Goal: Information Seeking & Learning: Learn about a topic

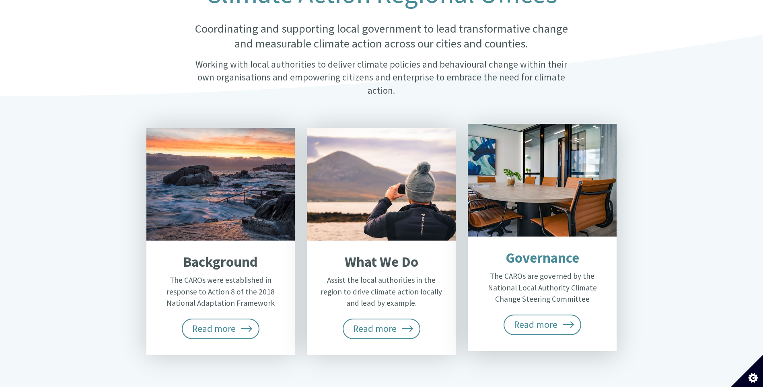
scroll to position [241, 0]
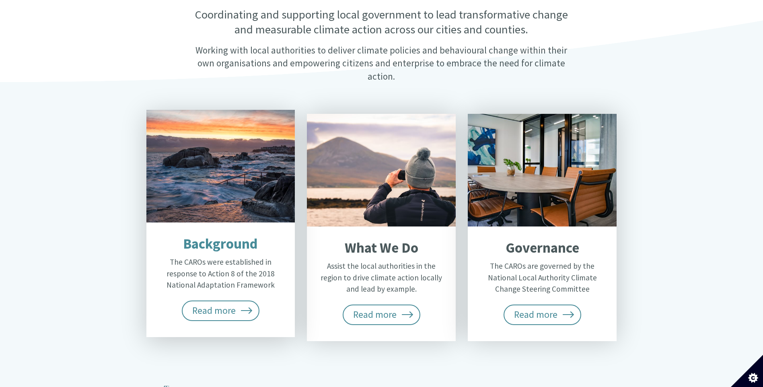
click at [207, 256] on p "The CAROs were established in response to Action 8 of the 2018 National Adaptat…" at bounding box center [220, 273] width 125 height 35
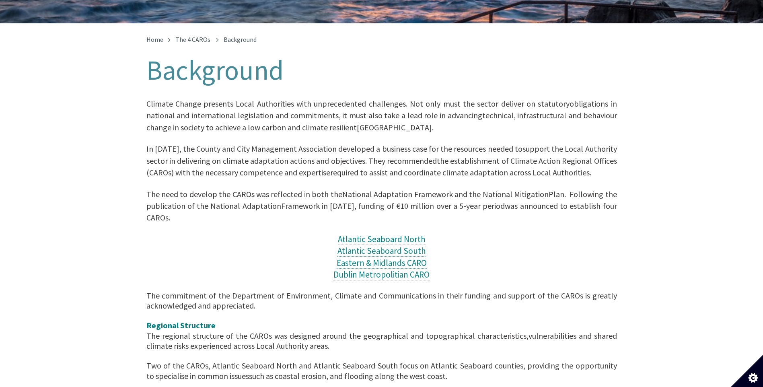
scroll to position [161, 0]
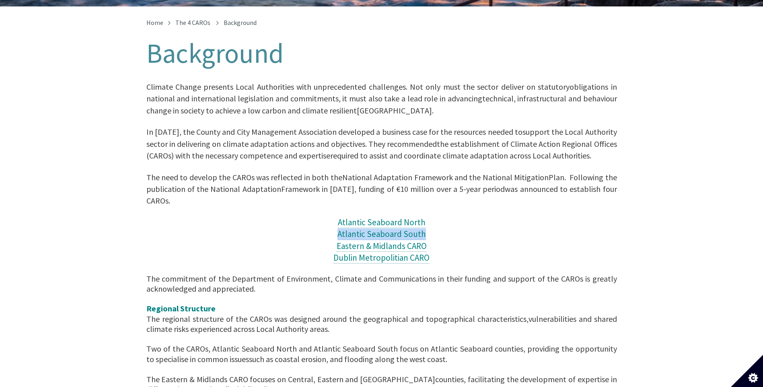
drag, startPoint x: 452, startPoint y: 226, endPoint x: 326, endPoint y: 226, distance: 126.3
click at [326, 226] on p "Atlantic Seaboard North Atlantic Seaboard South Eastern & Midlands CARO [GEOGRA…" at bounding box center [381, 240] width 471 height 47
copy span "Atlantic Seaboard South"
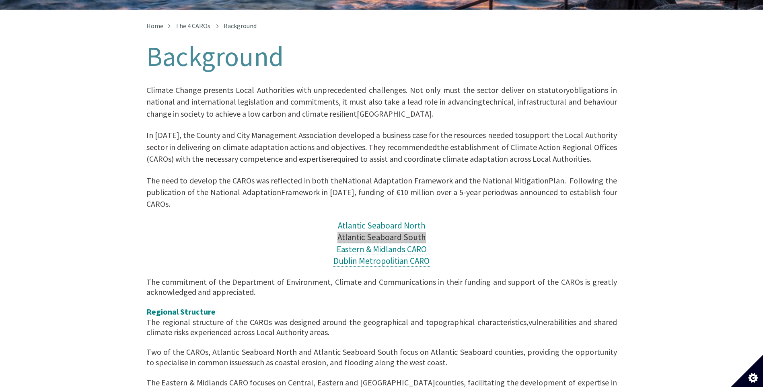
scroll to position [80, 0]
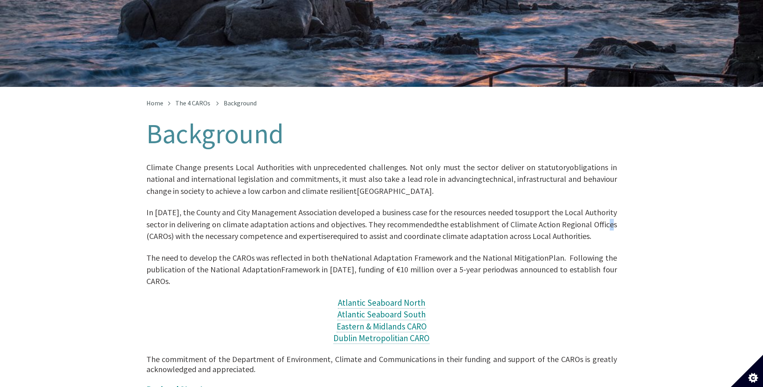
drag, startPoint x: 611, startPoint y: 218, endPoint x: 570, endPoint y: 222, distance: 42.1
click at [611, 219] on span "the establishment of Climate Action Regional Offices (CAROs) with the necessary…" at bounding box center [381, 230] width 471 height 22
drag, startPoint x: 512, startPoint y: 216, endPoint x: 173, endPoint y: 231, distance: 339.0
click at [173, 231] on span "the establishment of Climate Action Regional Offices (CAROs) with the necessary…" at bounding box center [381, 230] width 471 height 22
copy span "Climate Action Regional Offices (CAROs)"
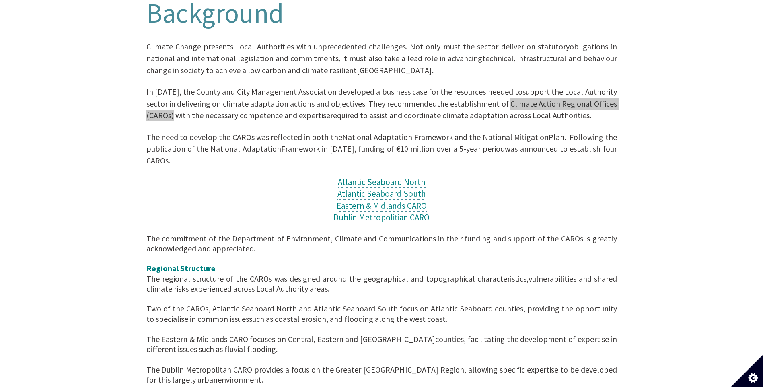
scroll to position [241, 0]
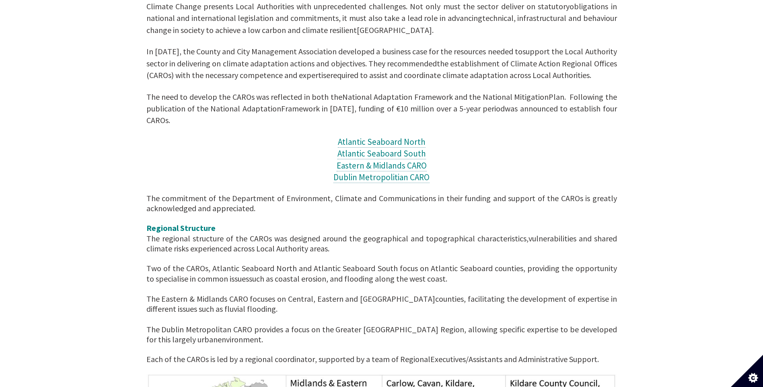
click at [324, 200] on div "The commitment of the Department of Environment, Climate and Communications in …" at bounding box center [381, 228] width 471 height 70
click at [231, 268] on span "Two of the CAROs, Atlantic Seaboard North and Atlantic Seaboard South focus on …" at bounding box center [381, 273] width 471 height 20
drag, startPoint x: 146, startPoint y: 271, endPoint x: 319, endPoint y: 273, distance: 173.0
click at [319, 273] on div "Two of the CAROs, Atlantic Seaboard North and Atlantic Seaboard South focus on …" at bounding box center [381, 318] width 471 height 111
click at [485, 275] on div "Two of the CAROs, Atlantic Seaboard North and Atlantic Seaboard South focus on …" at bounding box center [381, 318] width 471 height 111
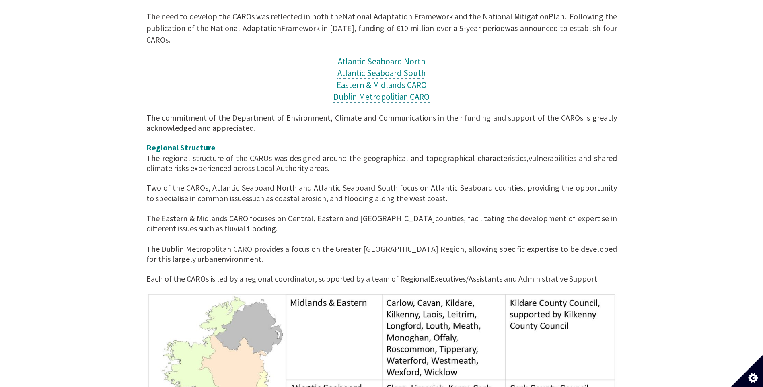
scroll to position [282, 0]
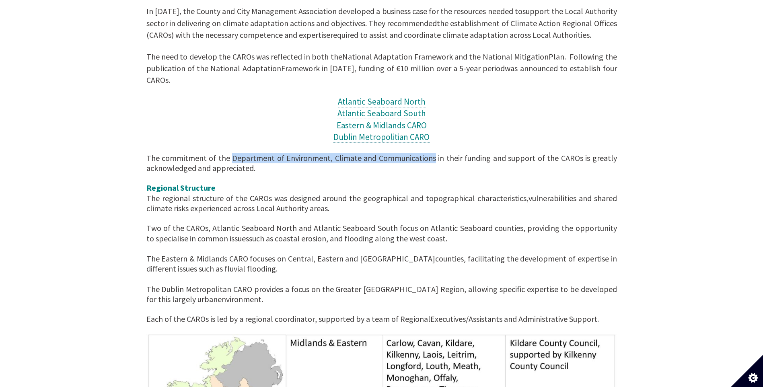
drag, startPoint x: 232, startPoint y: 150, endPoint x: 433, endPoint y: 151, distance: 200.7
click at [433, 153] on span "The commitment of the Department of Environment, Climate and Communications in …" at bounding box center [381, 163] width 471 height 20
copy span "Department of Environment, Climate and Communications"
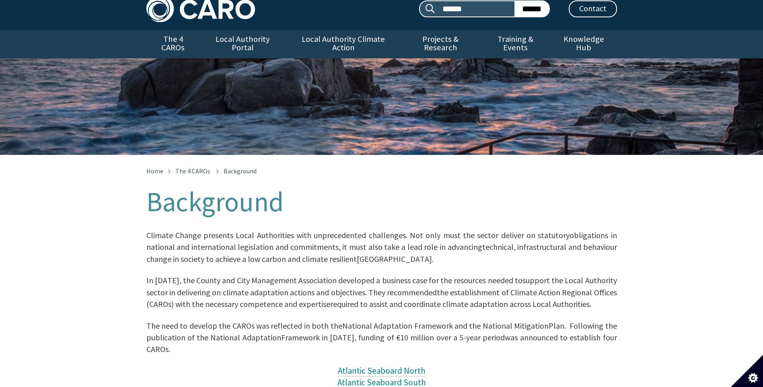
scroll to position [0, 0]
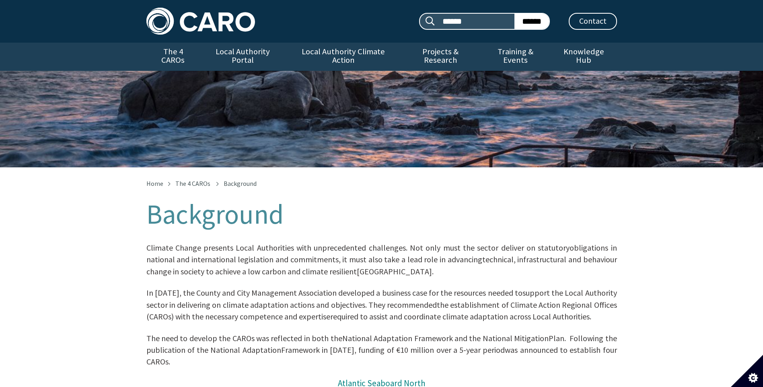
drag, startPoint x: 166, startPoint y: 52, endPoint x: 184, endPoint y: 8, distance: 46.9
click at [184, 8] on img at bounding box center [200, 21] width 109 height 27
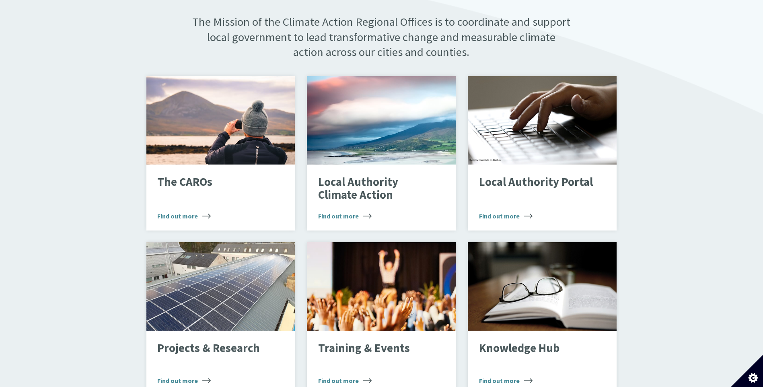
scroll to position [483, 0]
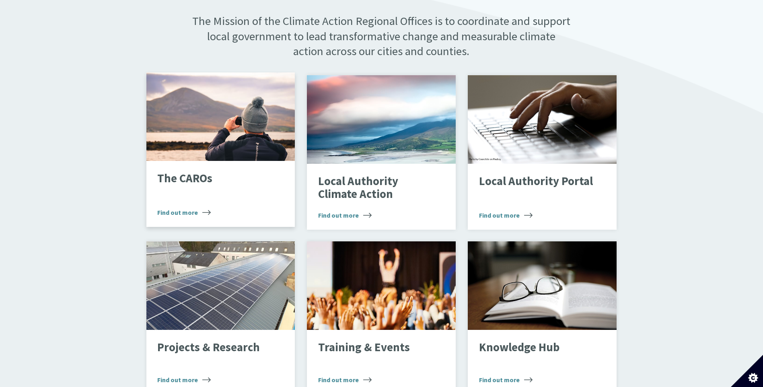
click at [239, 130] on div "Looking through binoculars" at bounding box center [220, 116] width 149 height 88
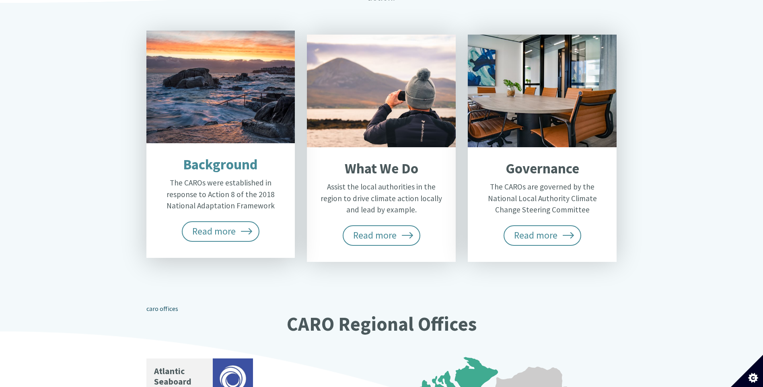
scroll to position [322, 0]
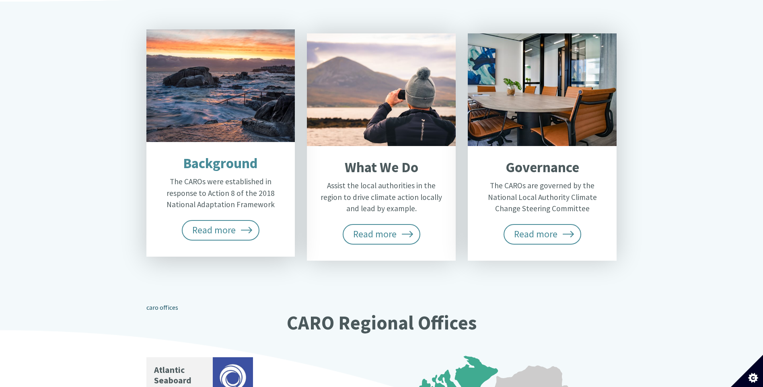
click at [192, 186] on p "The CAROs were established in response to Action 8 of the 2018 National Adaptat…" at bounding box center [220, 193] width 125 height 35
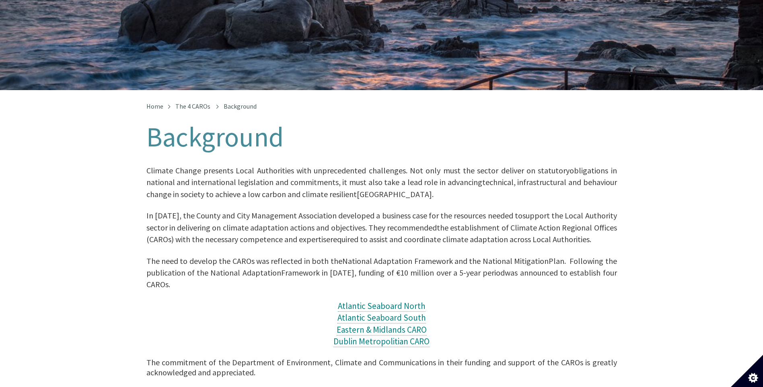
scroll to position [80, 0]
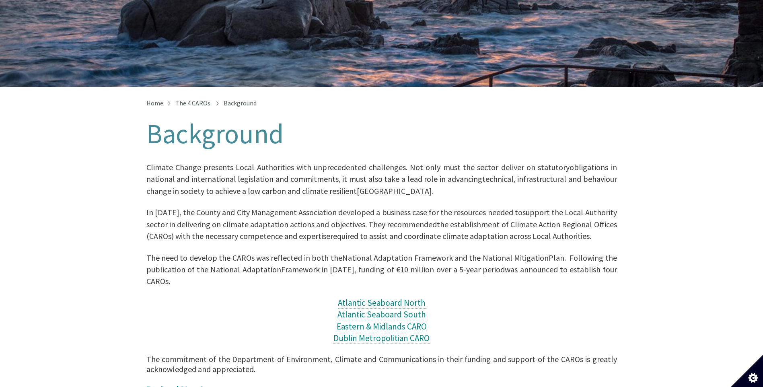
click at [445, 330] on p "Atlantic Seaboard North Atlantic Seaboard South Eastern & Midlands CARO [GEOGRA…" at bounding box center [381, 320] width 471 height 47
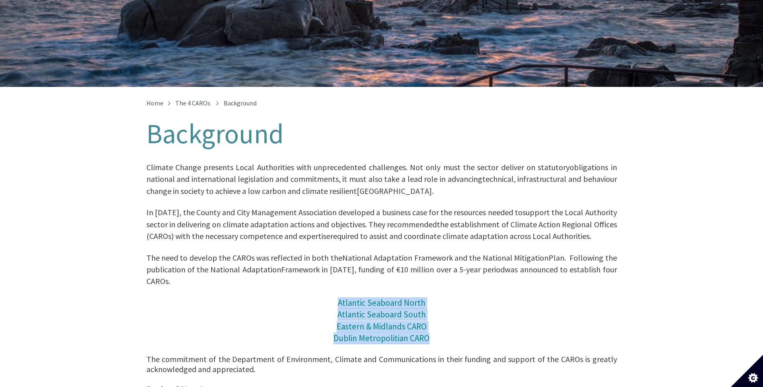
drag, startPoint x: 405, startPoint y: 325, endPoint x: 340, endPoint y: 293, distance: 72.7
click at [340, 297] on p "Atlantic Seaboard North Atlantic Seaboard South Eastern & Midlands CARO [GEOGRA…" at bounding box center [381, 320] width 471 height 47
copy span "Atlantic Seaboard North Atlantic Seaboard South Eastern & Midlands CARO [GEOGRA…"
